Goal: Task Accomplishment & Management: Manage account settings

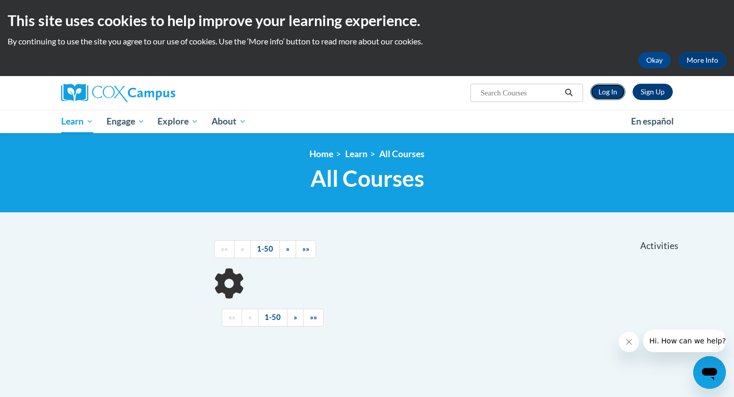
click at [598, 94] on link "Log In" at bounding box center [608, 92] width 35 height 16
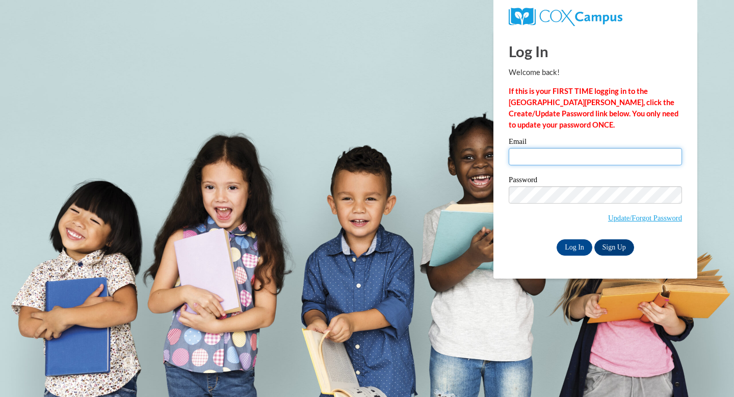
click at [570, 158] on input "Email" at bounding box center [595, 156] width 173 height 17
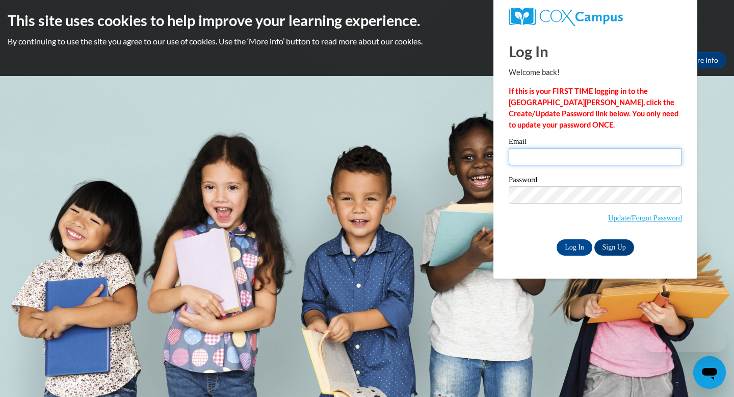
type input "jlbowers464@gmail.com"
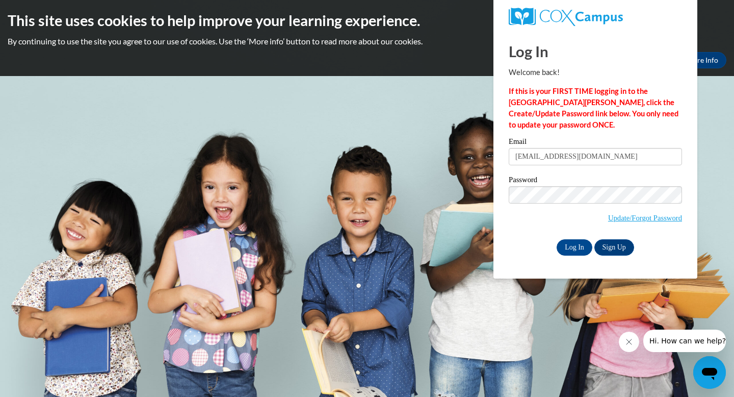
click at [571, 256] on div "Log In Welcome back! If this is your FIRST TIME logging in to the NEW Cox Campu…" at bounding box center [595, 155] width 219 height 248
click at [571, 255] on div "Log In Welcome back! If this is your FIRST TIME logging in to the NEW Cox Campu…" at bounding box center [595, 155] width 219 height 248
click at [568, 244] on input "Log In" at bounding box center [575, 247] width 36 height 16
click at [574, 246] on input "Log In" at bounding box center [575, 247] width 36 height 16
